Goal: Information Seeking & Learning: Learn about a topic

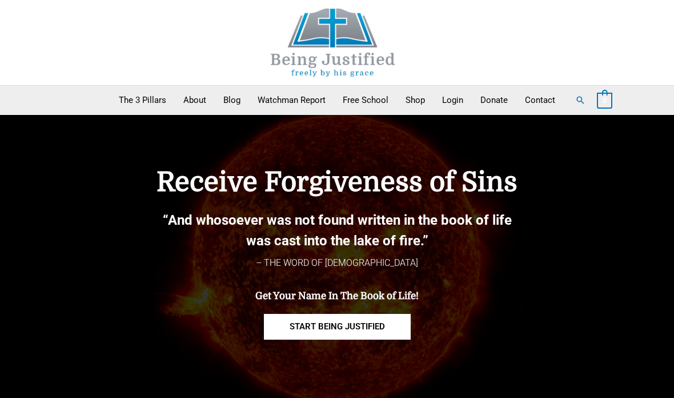
click at [221, 93] on link "Blog" at bounding box center [232, 100] width 34 height 29
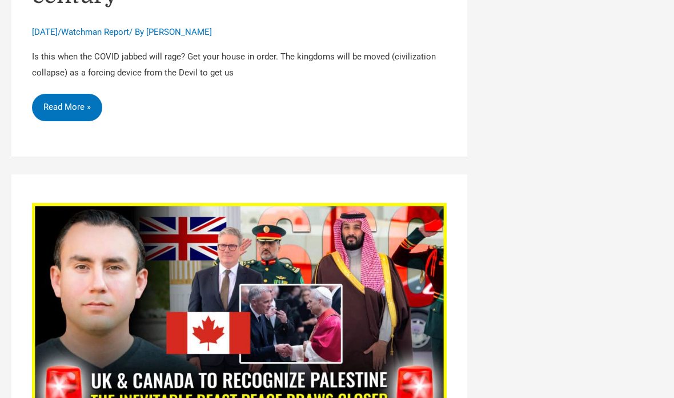
scroll to position [4751, 0]
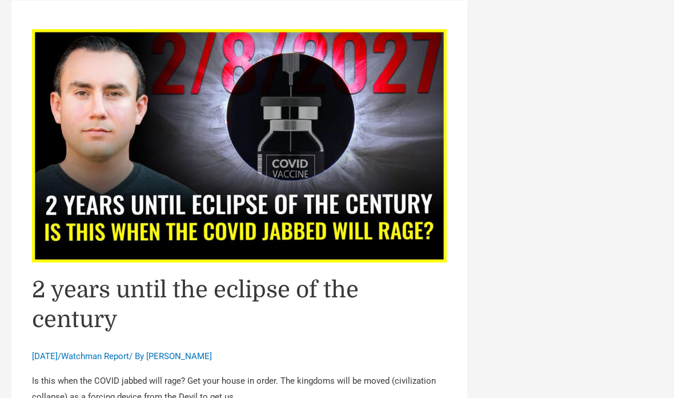
scroll to position [4234, 0]
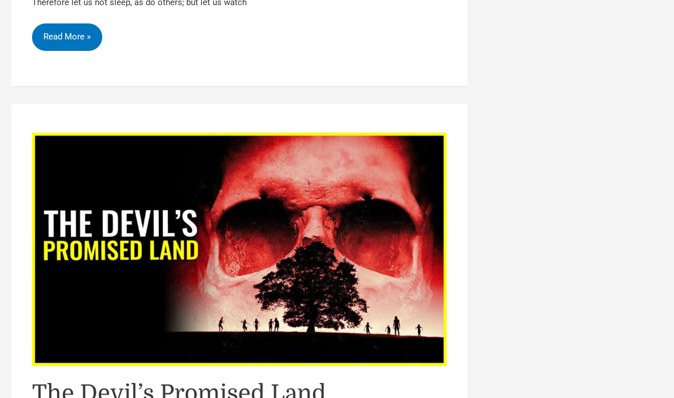
scroll to position [3706, 0]
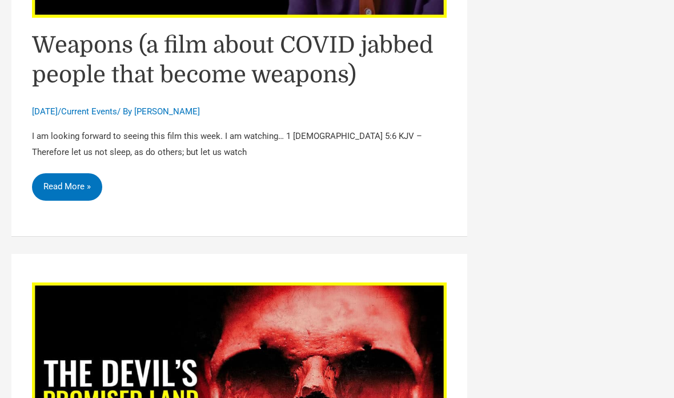
scroll to position [3557, 0]
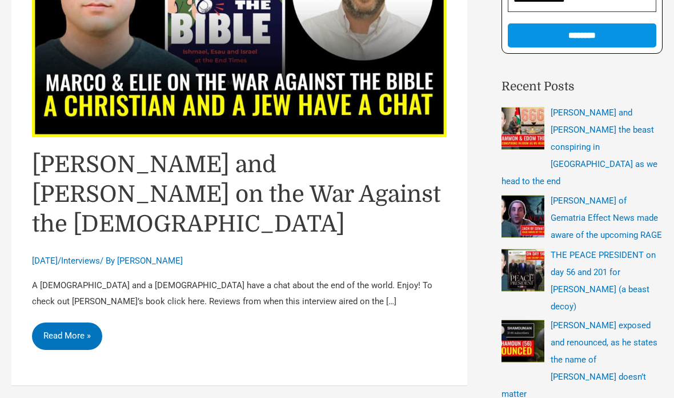
scroll to position [263, 0]
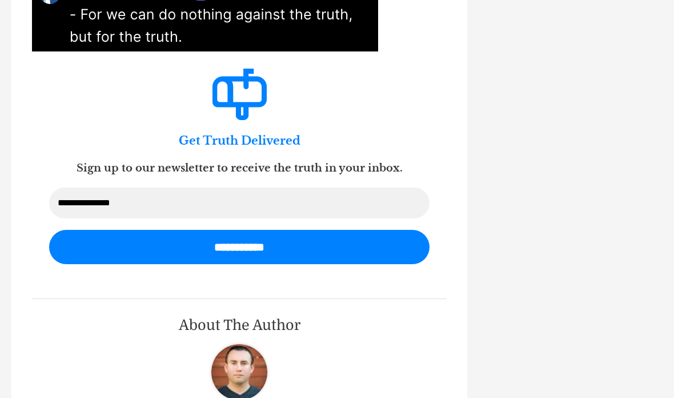
scroll to position [1852, 0]
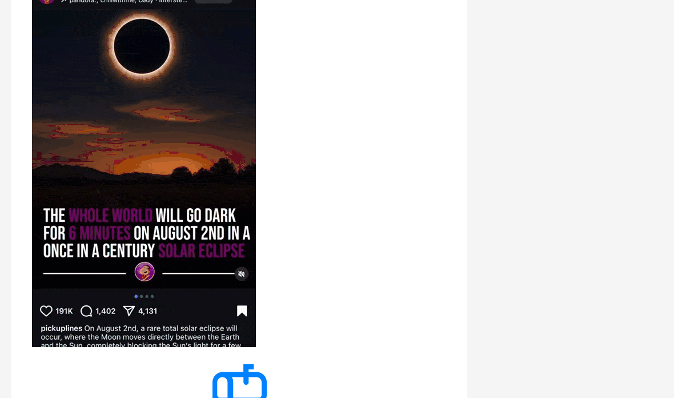
scroll to position [2759, 0]
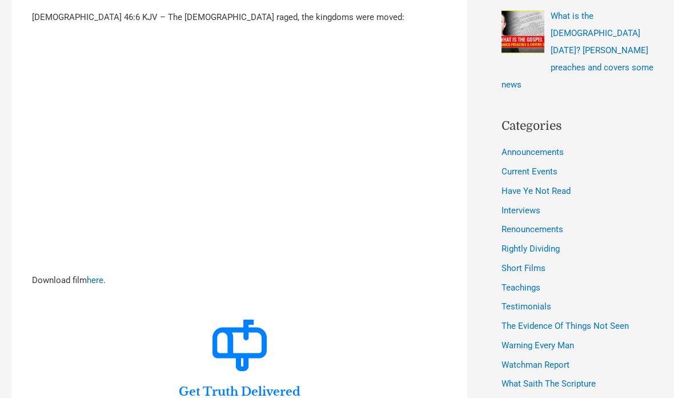
scroll to position [657, 0]
